Goal: Task Accomplishment & Management: Manage account settings

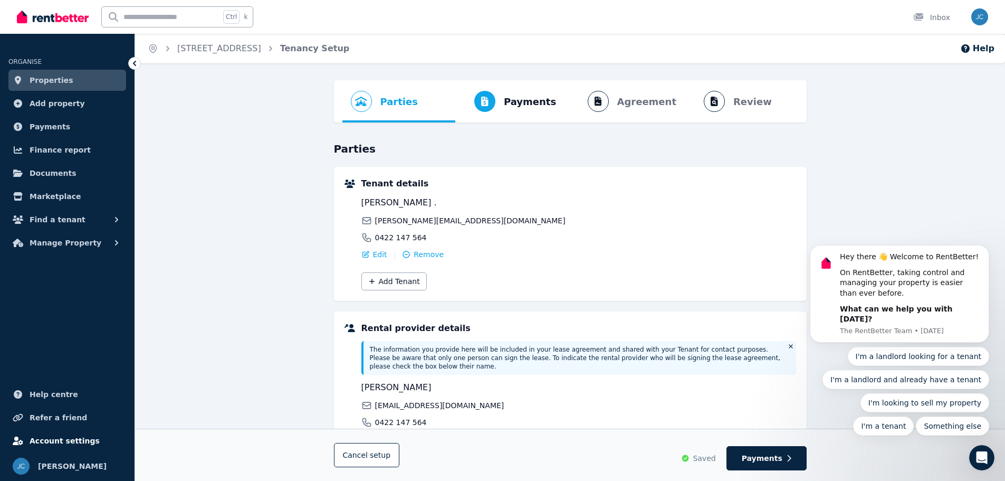
click at [49, 436] on span "Account settings" at bounding box center [65, 440] width 70 height 13
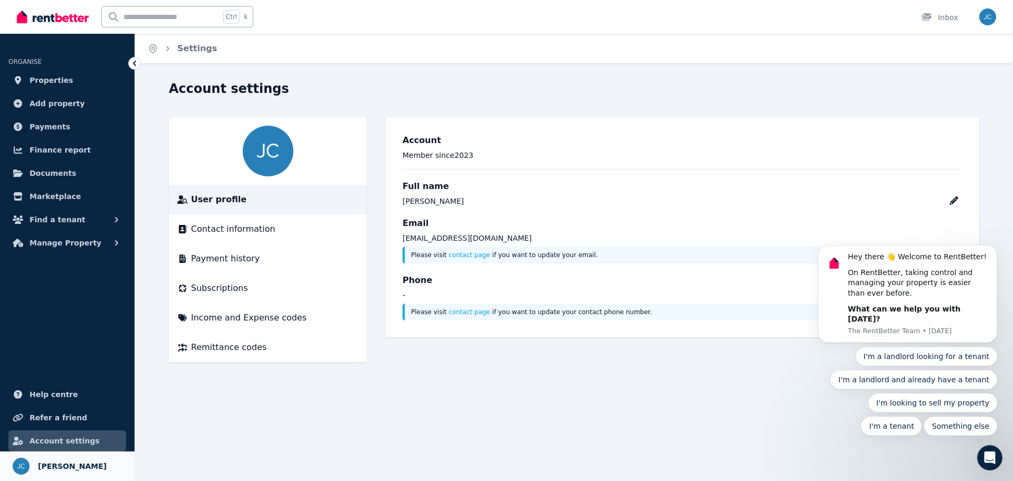
click at [75, 458] on link "Your profile Jenny Chiang" at bounding box center [67, 466] width 135 height 30
click at [210, 259] on span "Payment history" at bounding box center [225, 258] width 69 height 13
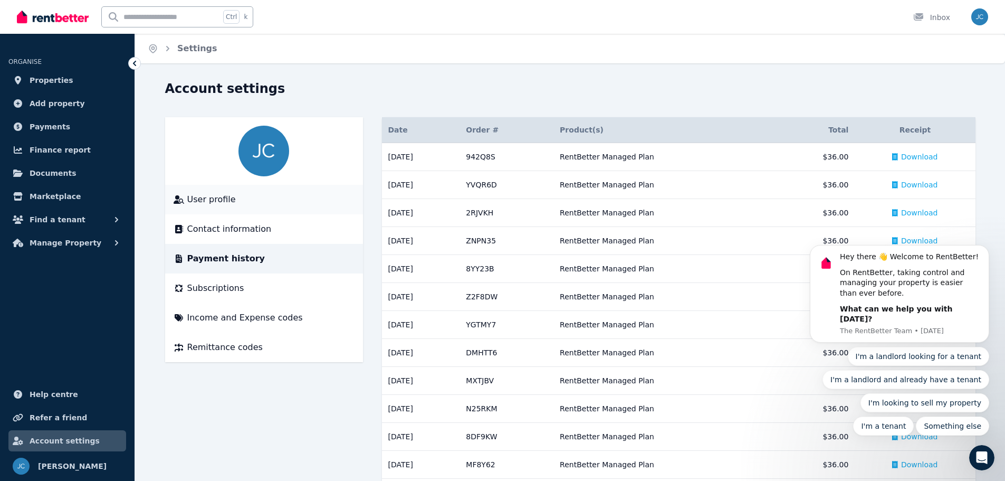
click at [208, 199] on span "User profile" at bounding box center [211, 199] width 49 height 13
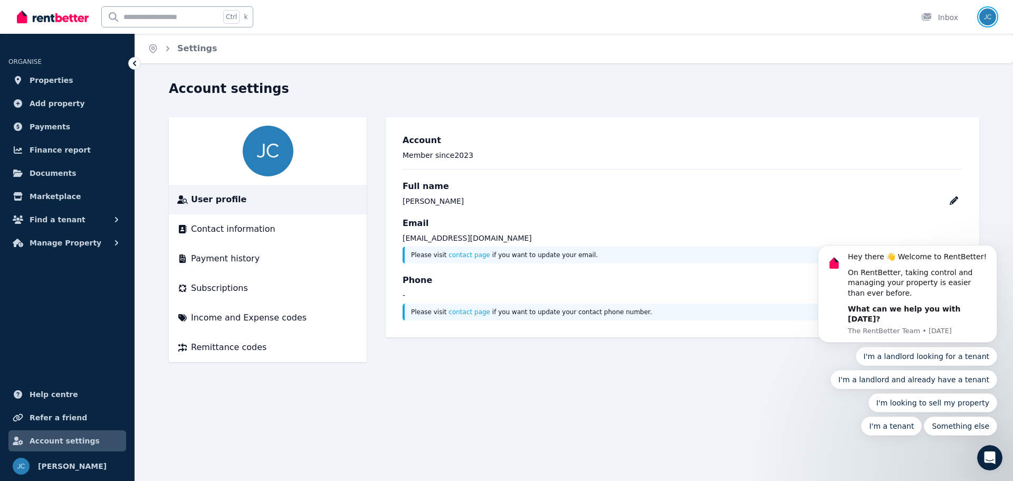
click at [989, 12] on img "button" at bounding box center [988, 16] width 17 height 17
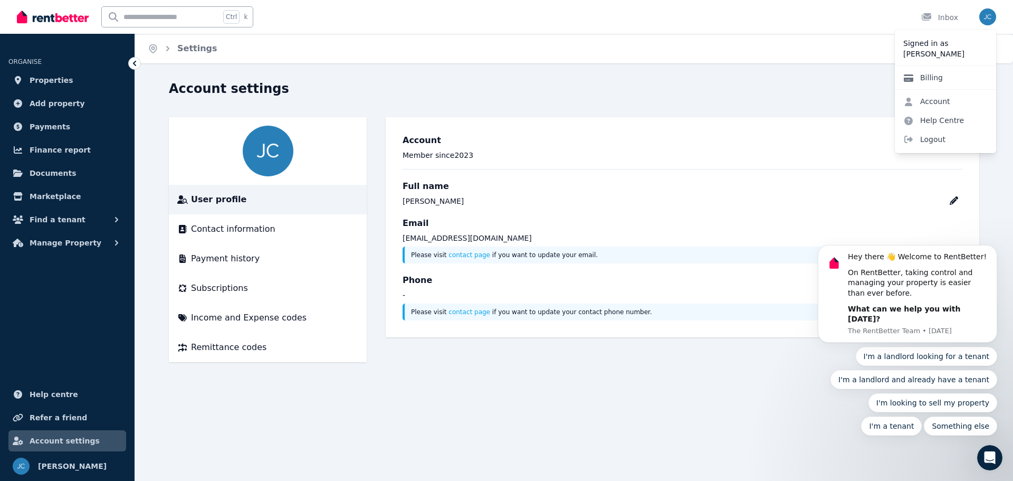
click at [927, 73] on link "Billing" at bounding box center [923, 77] width 56 height 19
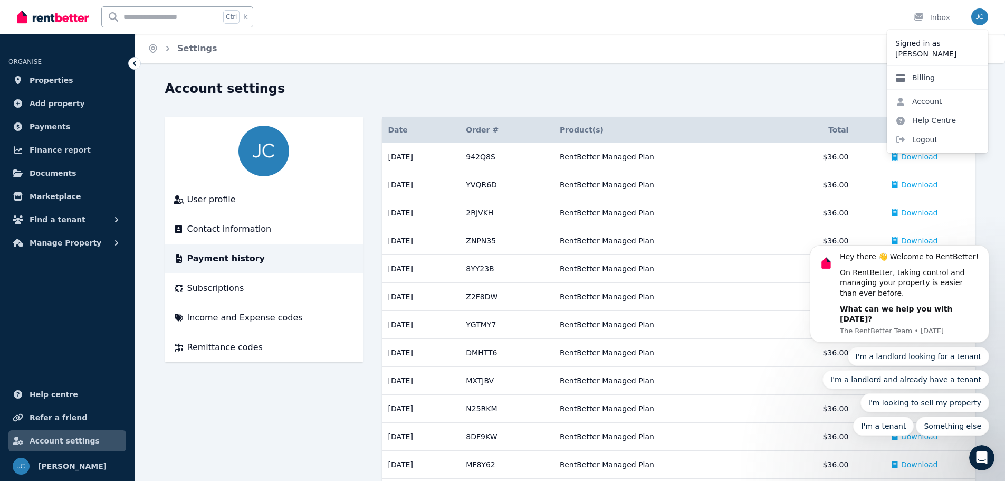
click at [924, 76] on link "Billing" at bounding box center [915, 77] width 56 height 19
click at [921, 77] on link "Billing" at bounding box center [915, 77] width 56 height 19
click at [919, 97] on link "Account" at bounding box center [919, 101] width 64 height 19
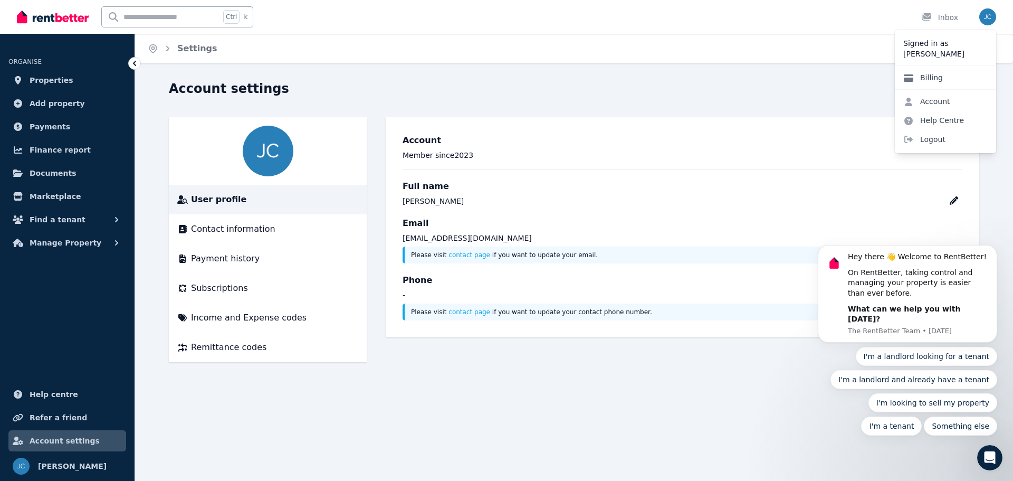
click at [925, 76] on link "Billing" at bounding box center [923, 77] width 56 height 19
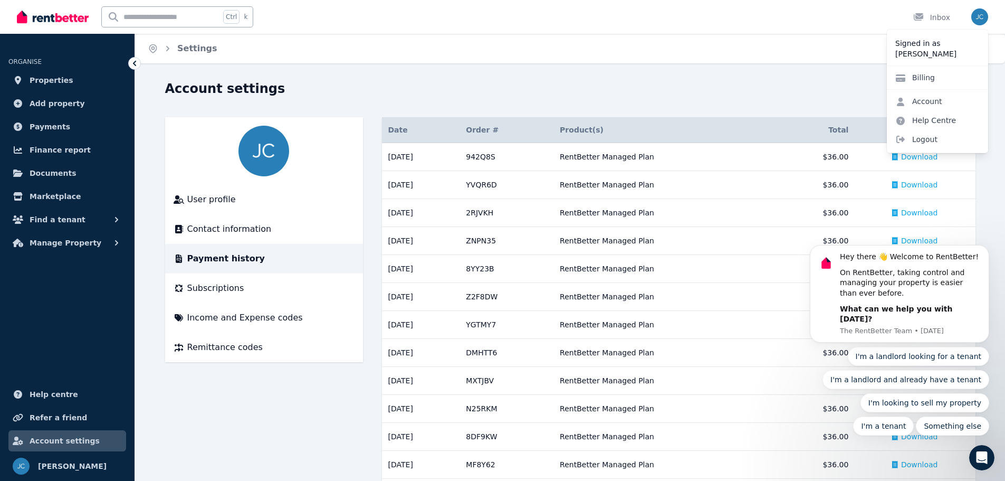
click at [848, 69] on div "Home Settings Account settings User profile Contact information Payment history…" at bounding box center [502, 240] width 1005 height 481
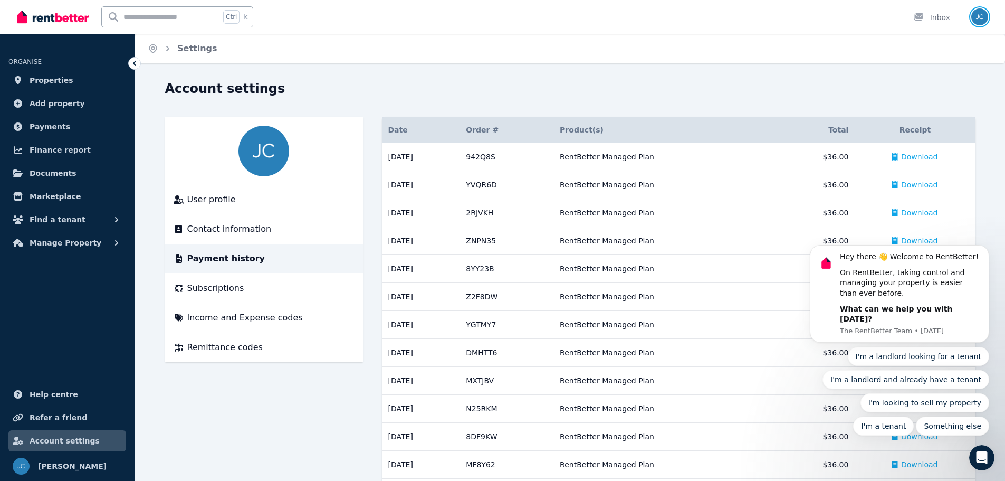
click at [978, 18] on img "button" at bounding box center [980, 16] width 17 height 17
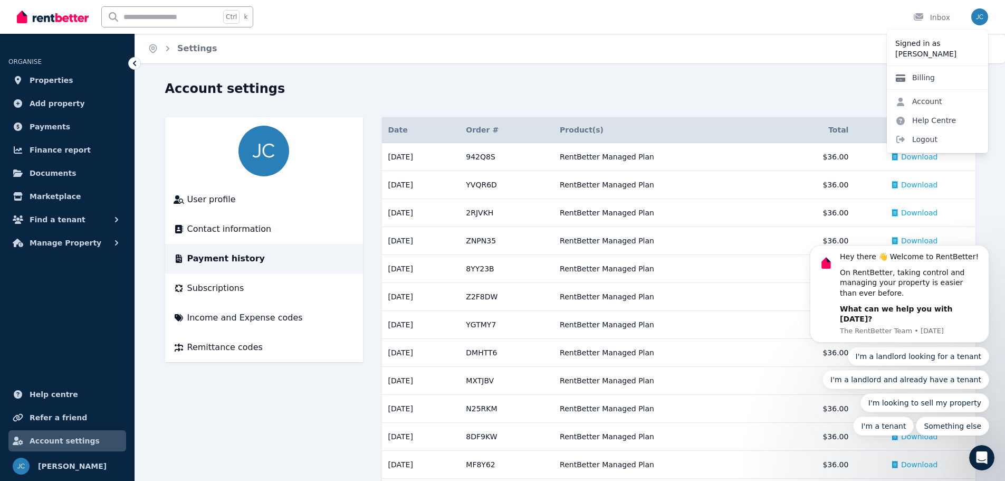
click at [918, 80] on link "Billing" at bounding box center [915, 77] width 56 height 19
click at [200, 206] on li "User profile" at bounding box center [264, 200] width 198 height 30
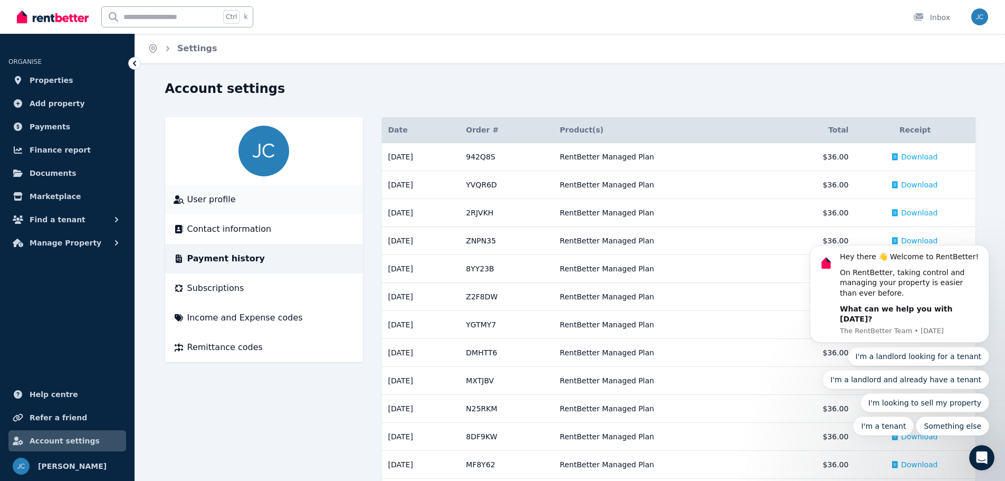
click at [201, 202] on span "User profile" at bounding box center [211, 199] width 49 height 13
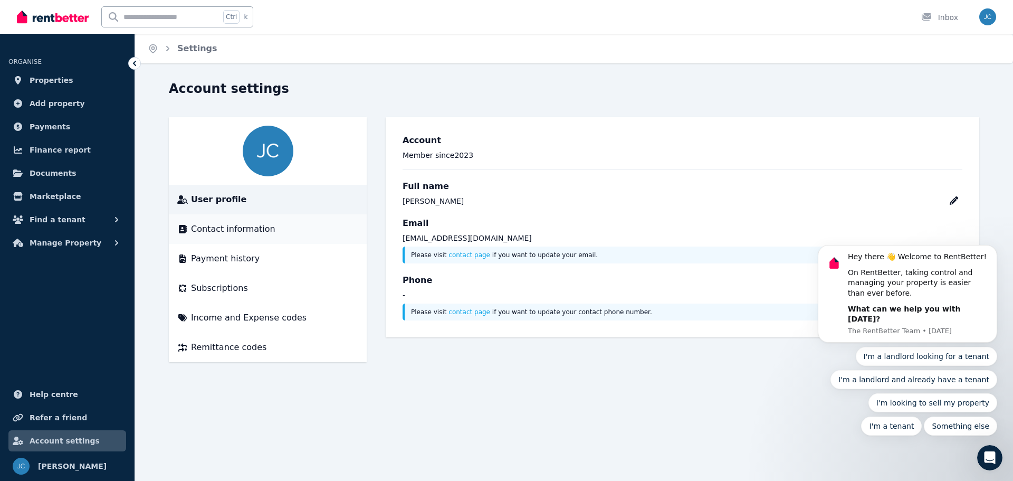
click at [216, 229] on span "Contact information" at bounding box center [233, 229] width 84 height 13
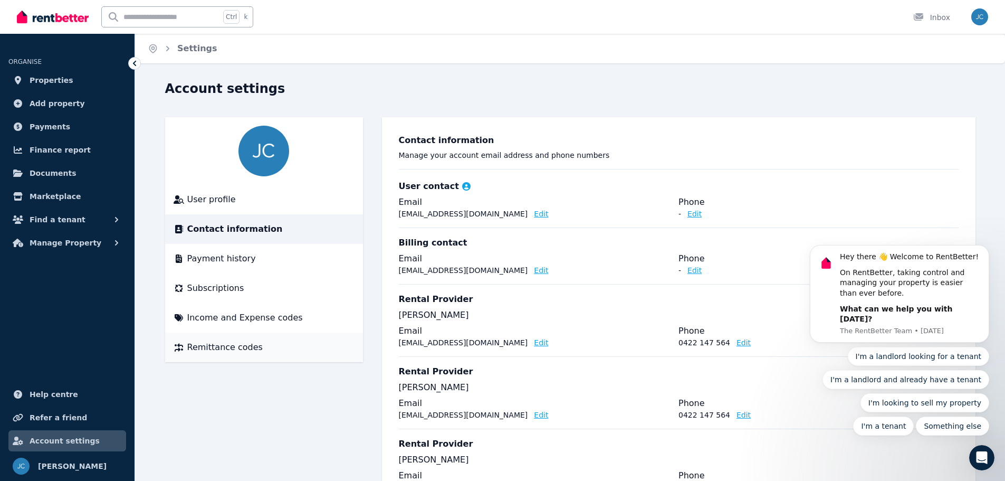
click at [221, 344] on span "Remittance codes" at bounding box center [224, 347] width 75 height 13
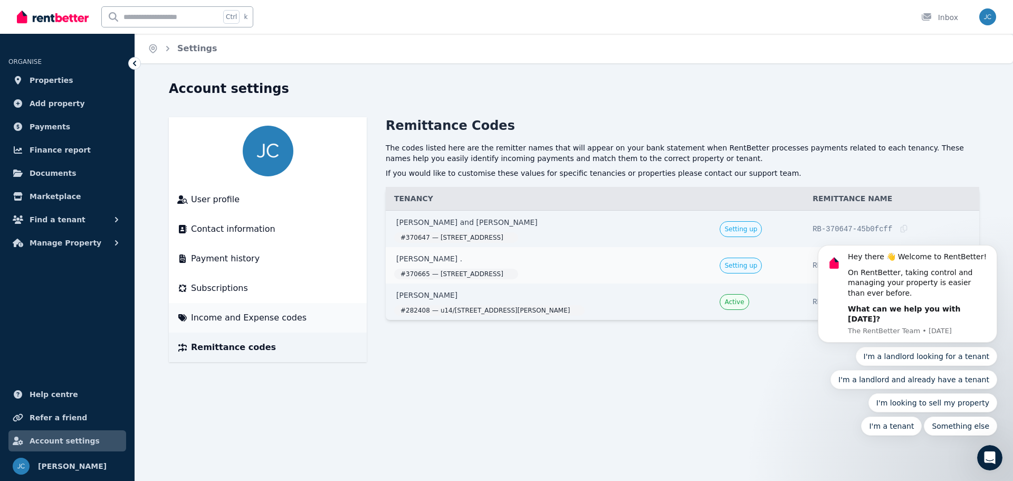
click at [215, 314] on span "Income and Expense codes" at bounding box center [249, 317] width 116 height 13
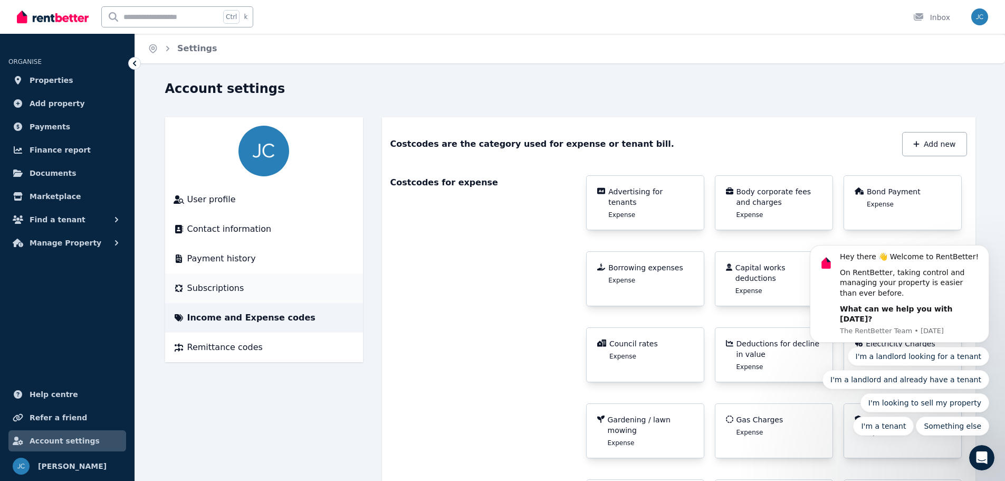
click at [216, 282] on span "Subscriptions" at bounding box center [215, 288] width 57 height 13
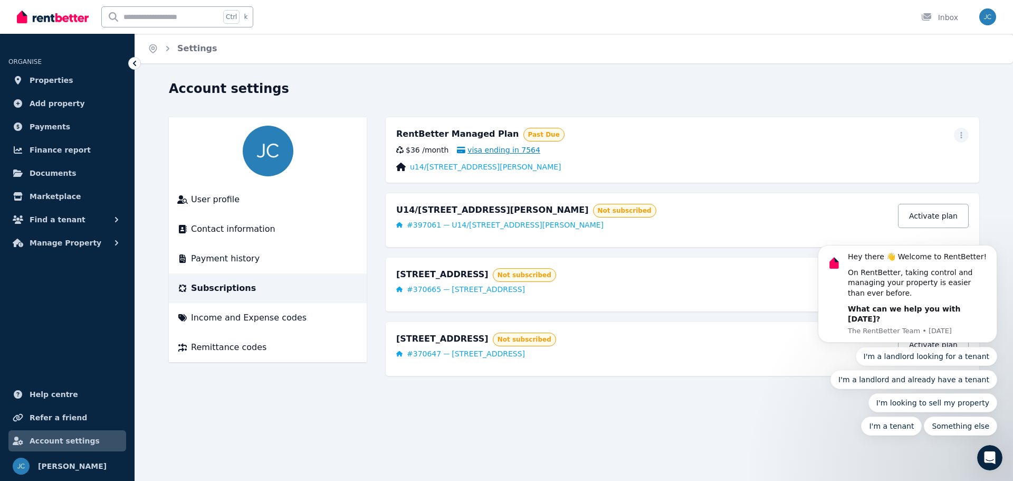
click at [503, 148] on span "visa ending in 7564" at bounding box center [498, 150] width 83 height 11
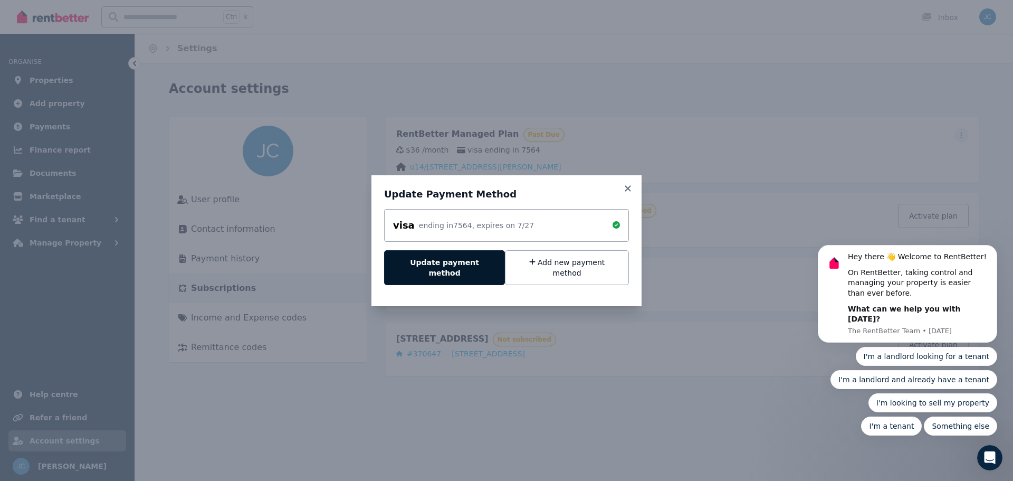
click at [440, 263] on button "Update payment method" at bounding box center [444, 267] width 121 height 35
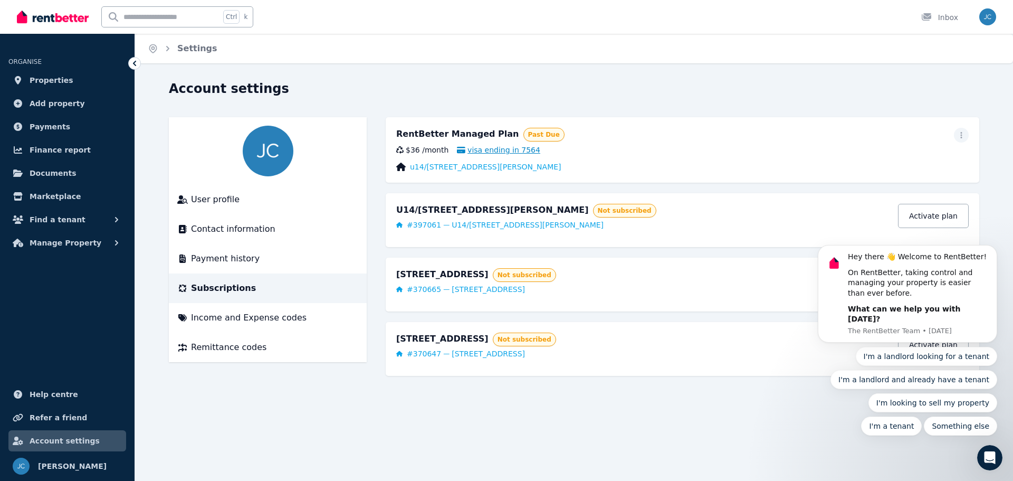
click at [505, 149] on span "visa ending in 7564" at bounding box center [498, 150] width 83 height 11
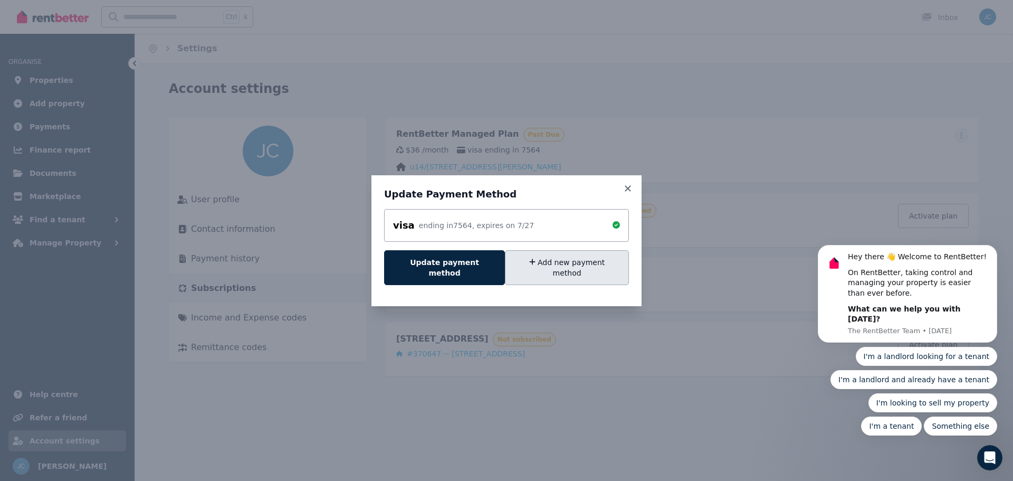
click at [547, 267] on button "Add new payment method" at bounding box center [567, 267] width 124 height 35
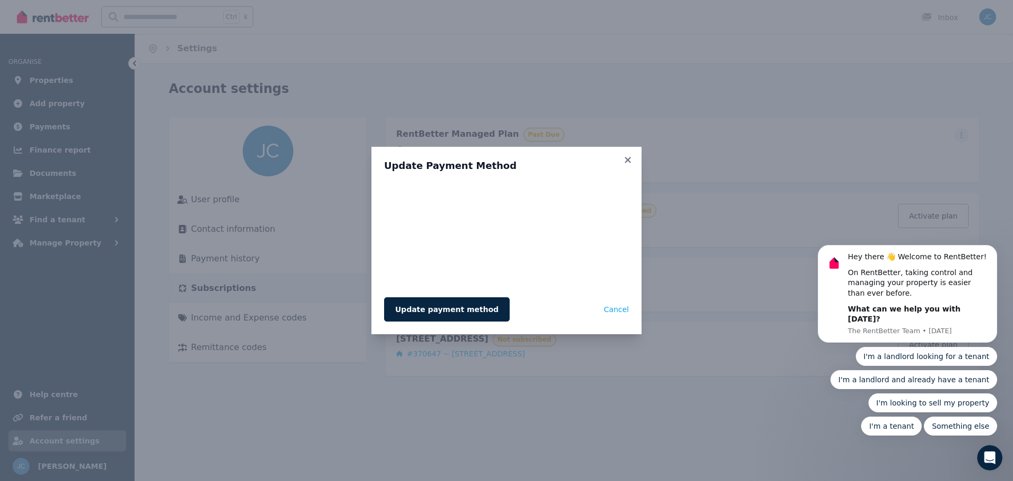
drag, startPoint x: 625, startPoint y: 159, endPoint x: 610, endPoint y: 159, distance: 15.3
click at [625, 159] on icon at bounding box center [628, 160] width 11 height 10
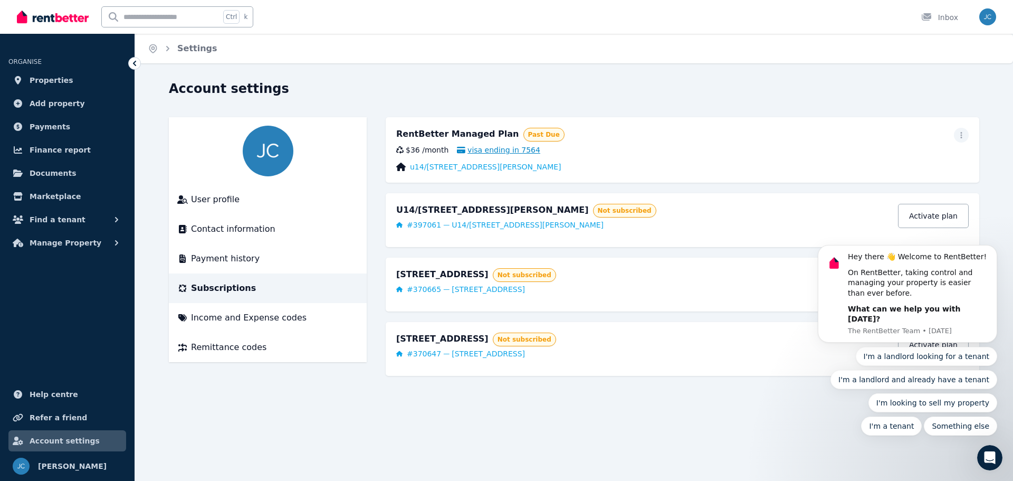
click at [515, 148] on span "visa ending in 7564" at bounding box center [498, 150] width 83 height 11
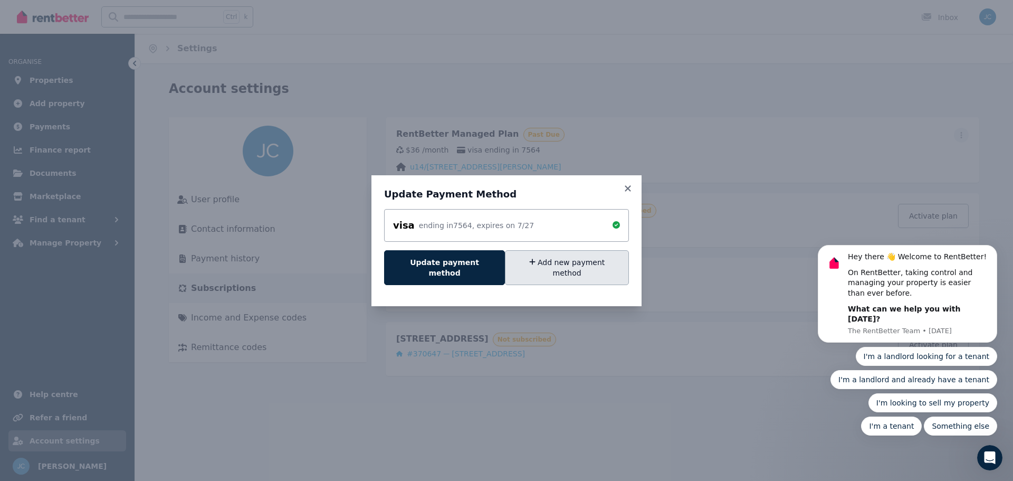
click at [545, 264] on button "Add new payment method" at bounding box center [567, 267] width 124 height 35
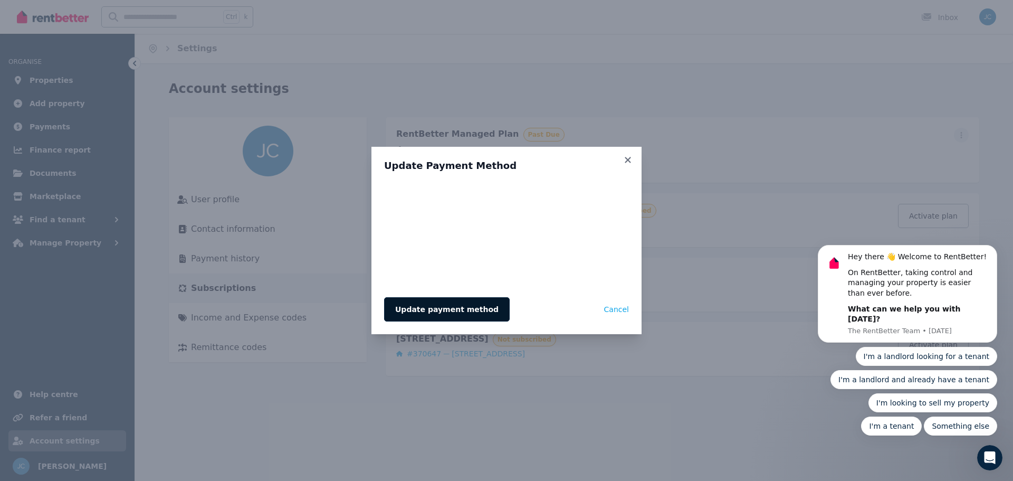
click at [458, 303] on button "Update payment method" at bounding box center [447, 309] width 126 height 24
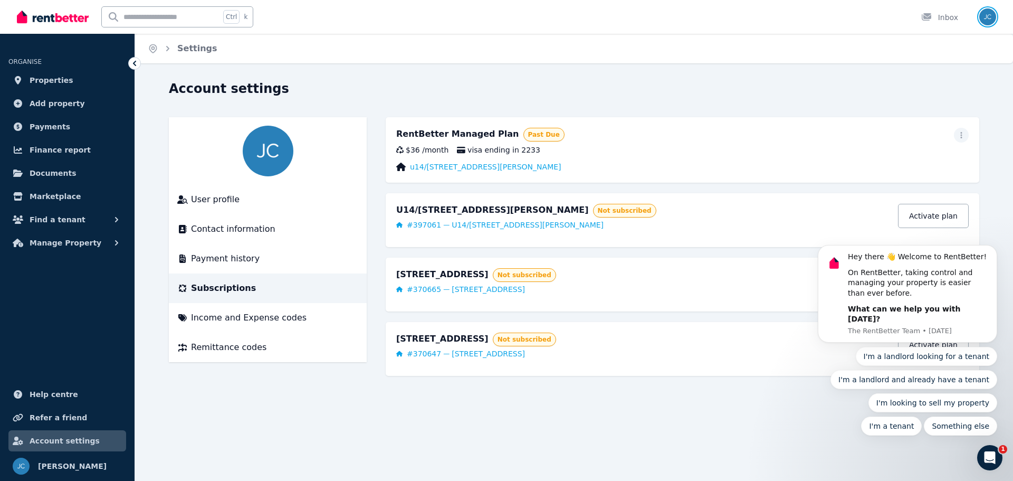
click at [990, 16] on img "button" at bounding box center [988, 16] width 17 height 17
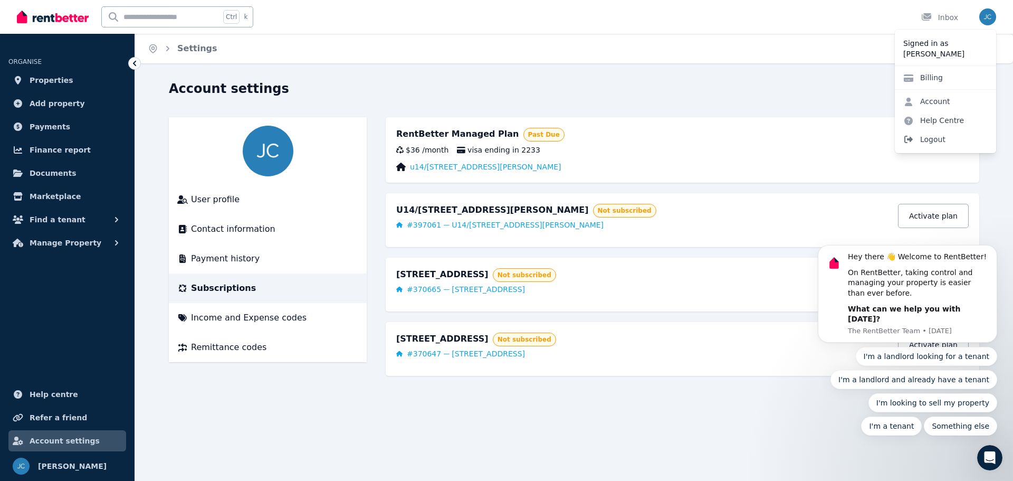
click at [940, 137] on span "Logout" at bounding box center [945, 139] width 101 height 19
